Goal: Find specific page/section: Find specific page/section

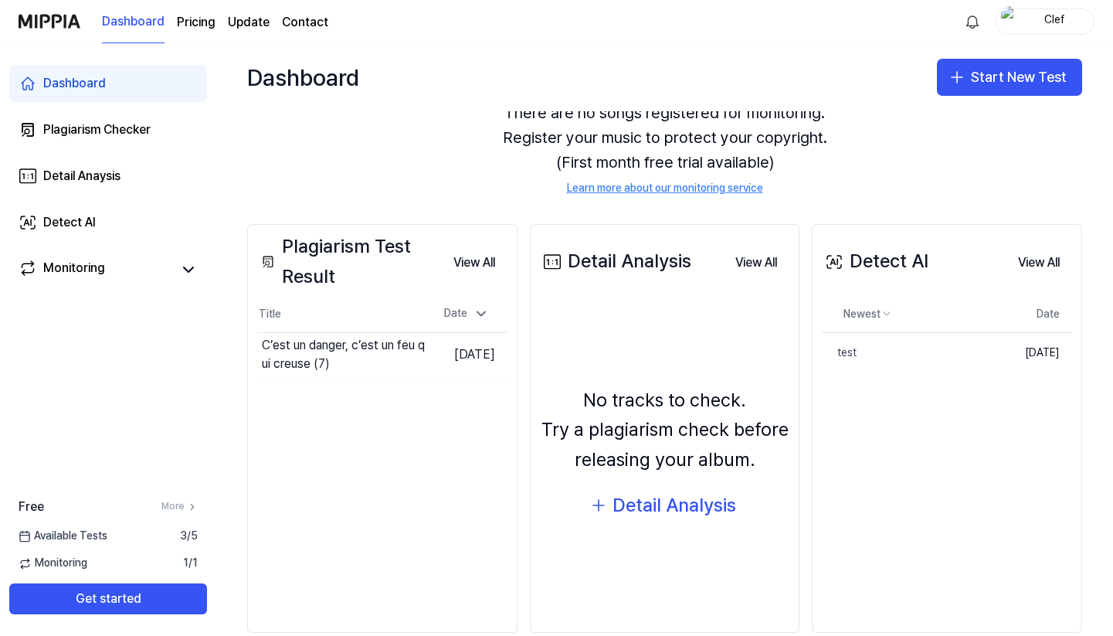
scroll to position [97, 0]
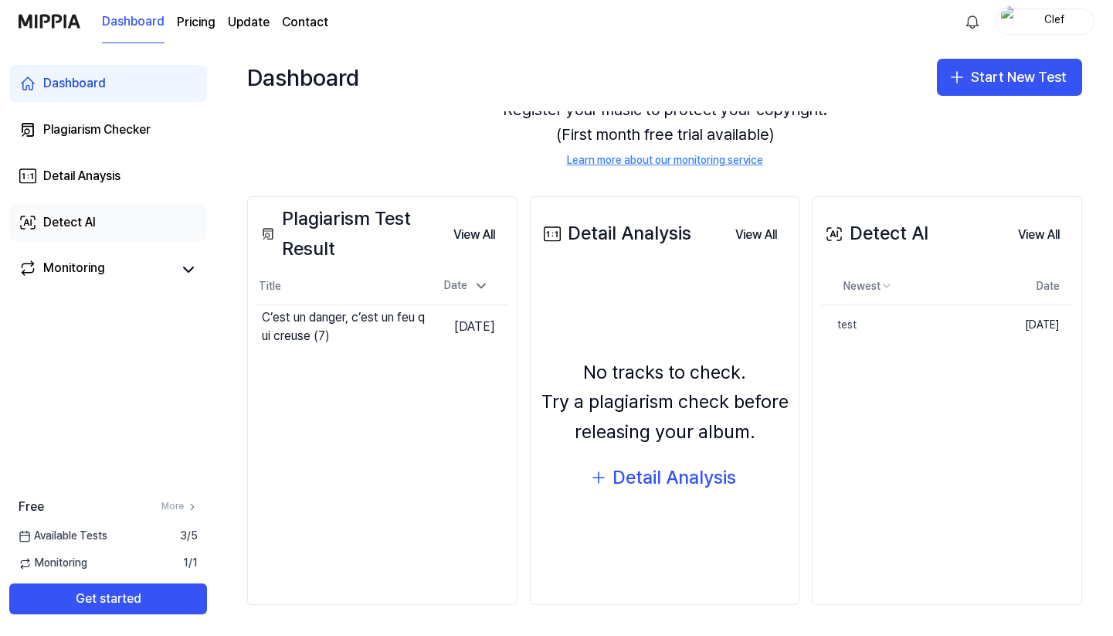
click at [79, 226] on div "Detect AI" at bounding box center [69, 222] width 53 height 19
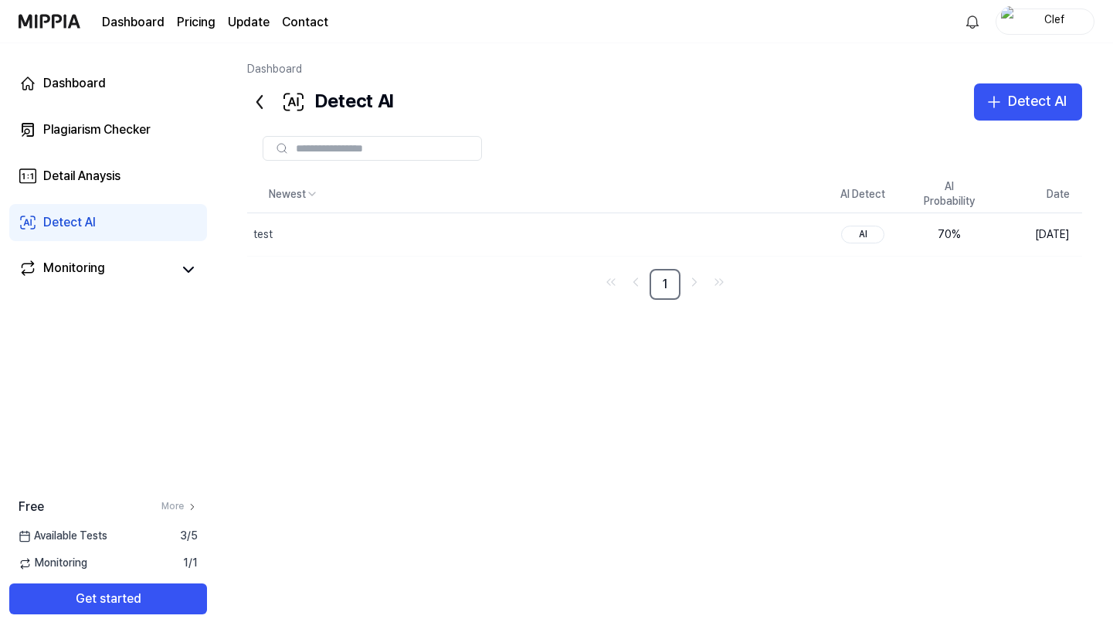
click at [67, 563] on span "Monitoring" at bounding box center [53, 562] width 69 height 15
click at [78, 535] on span "Available Tests" at bounding box center [63, 535] width 89 height 15
click at [22, 535] on icon at bounding box center [25, 536] width 12 height 12
click at [98, 147] on link "Plagiarism Checker" at bounding box center [108, 129] width 198 height 37
click at [91, 88] on div "Dashboard" at bounding box center [74, 83] width 63 height 19
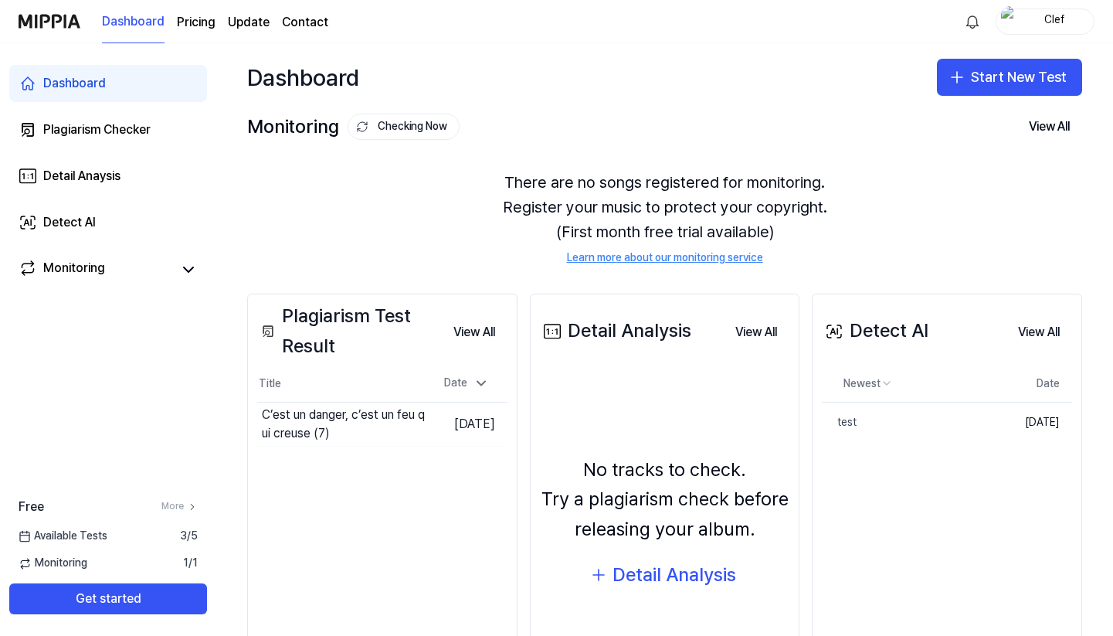
click at [91, 88] on div "Dashboard" at bounding box center [74, 83] width 63 height 19
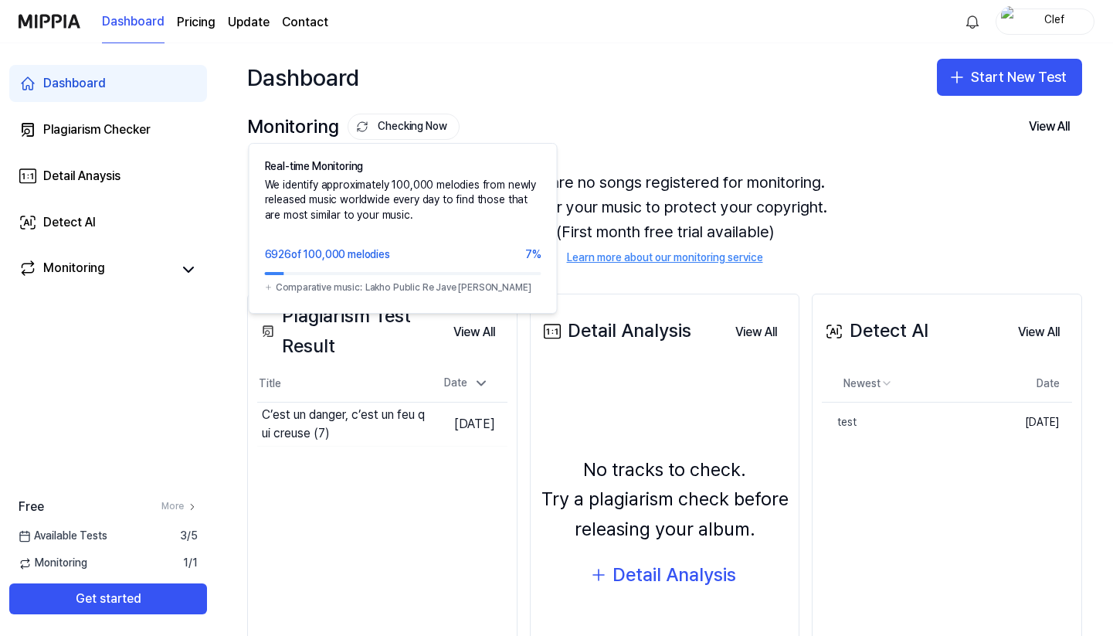
click at [384, 134] on button "Checking Now" at bounding box center [404, 127] width 112 height 26
